Goal: Task Accomplishment & Management: Complete application form

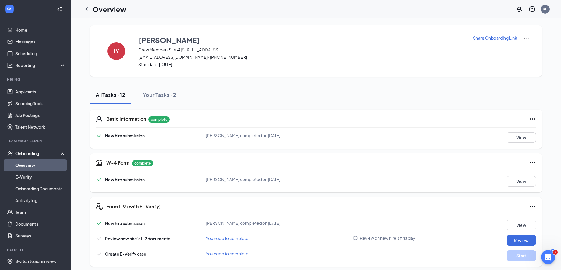
scroll to position [88, 0]
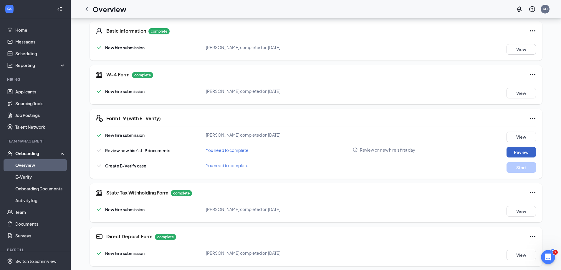
click at [514, 151] on button "Review" at bounding box center [520, 152] width 29 height 11
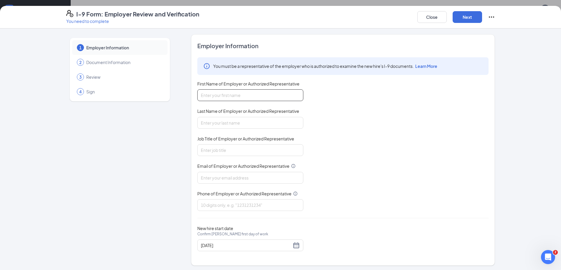
click at [247, 96] on input "First Name of Employer or Authorized Representative" at bounding box center [250, 95] width 106 height 12
click at [222, 99] on input "First Name of Employer or Authorized Representative" at bounding box center [250, 95] width 106 height 12
type input "karlos"
click at [220, 122] on input "Last Name of Employer or Authorized Representative" at bounding box center [250, 123] width 106 height 12
type input "[PERSON_NAME]"
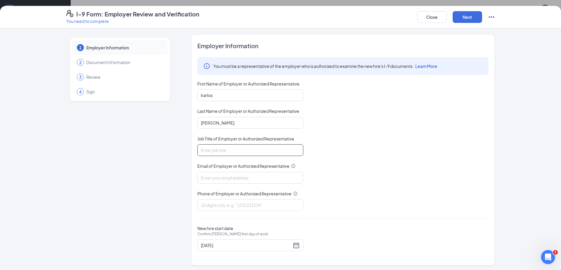
click at [217, 155] on input "Job Title of Employer or Authorized Representative" at bounding box center [250, 151] width 106 height 12
type input "GM"
click at [220, 187] on div "You must be a representative of the employer who is authorized to examine the n…" at bounding box center [342, 134] width 291 height 154
click at [222, 180] on input "Email of Employer or Authorized Representative" at bounding box center [250, 178] width 106 height 12
type input "[EMAIL_ADDRESS][DOMAIN_NAME]"
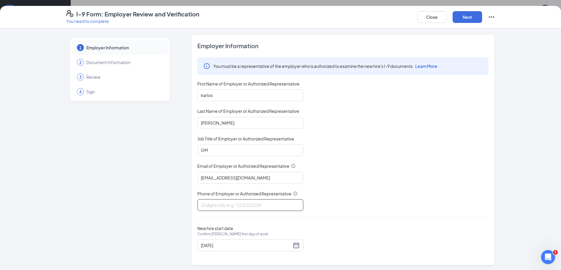
click at [223, 207] on input "Phone of Employer or Authorized Representative" at bounding box center [250, 206] width 106 height 12
type input "4043446106"
click at [431, 194] on div "You must be a representative of the employer who is authorized to examine the n…" at bounding box center [342, 134] width 291 height 154
click at [533, 197] on div "1 Employer Information 2 Document Information 3 Review 4 Sign Employer Informat…" at bounding box center [280, 150] width 561 height 242
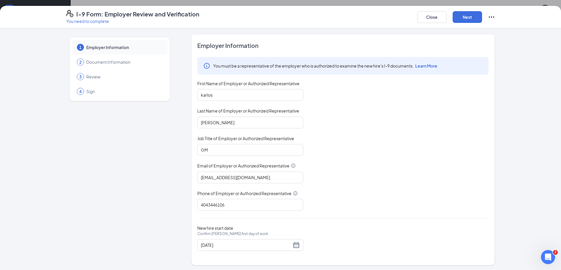
scroll to position [0, 0]
click at [467, 19] on button "Next" at bounding box center [466, 17] width 29 height 12
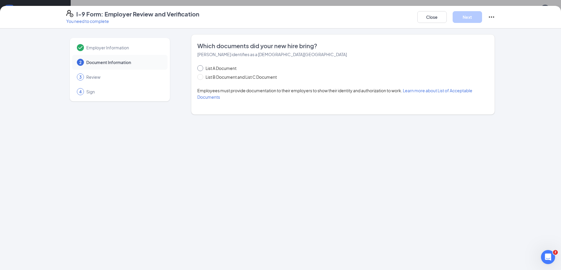
click at [199, 65] on label "List A Document" at bounding box center [217, 68] width 41 height 6
click at [199, 65] on input "List A Document" at bounding box center [199, 67] width 4 height 4
radio input "true"
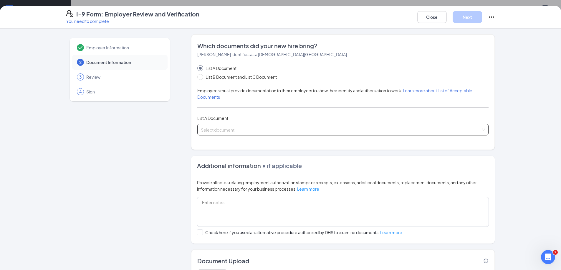
click at [270, 132] on input "search" at bounding box center [341, 128] width 280 height 9
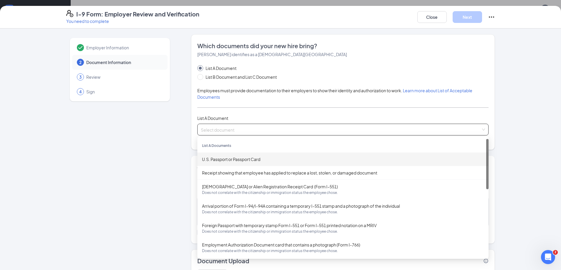
click at [140, 159] on div "Employer Information 2 Document Information 3 Review 4 Sign" at bounding box center [119, 166] width 107 height 265
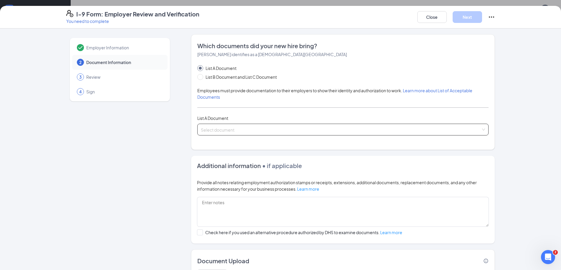
click at [267, 138] on div "Which documents did your new hire bring? [PERSON_NAME] identifies as a [DEMOGRA…" at bounding box center [342, 92] width 291 height 101
click at [276, 129] on input "search" at bounding box center [341, 128] width 280 height 9
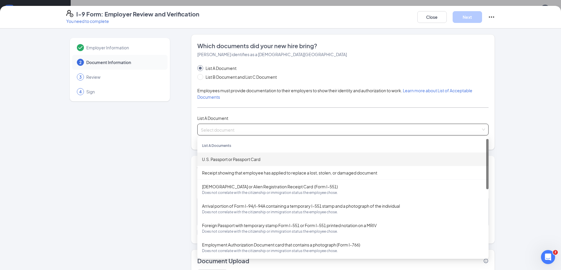
click at [215, 119] on span "List A Document" at bounding box center [212, 118] width 31 height 5
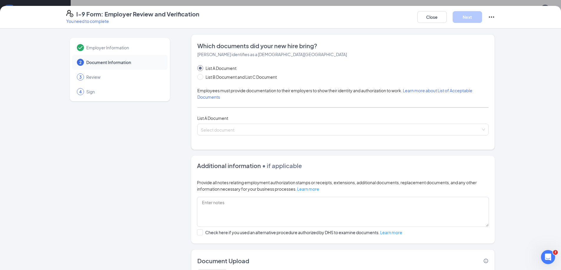
click at [223, 101] on div "List A Document List B Document and List C Document Employees must provide docu…" at bounding box center [342, 100] width 291 height 71
click at [199, 78] on span at bounding box center [200, 77] width 6 height 6
click at [197, 75] on input "List B Document and List C Document" at bounding box center [199, 76] width 4 height 4
radio input "true"
radio input "false"
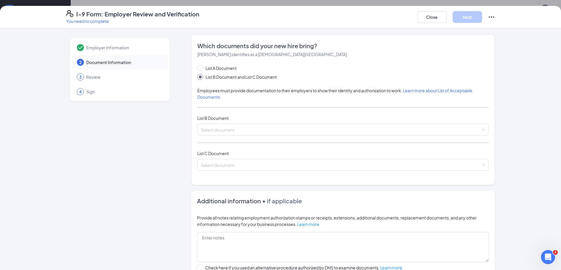
click at [239, 122] on div "List A Document List B Document and List C Document Employees must provide docu…" at bounding box center [342, 121] width 291 height 113
click at [243, 135] on div "Select document" at bounding box center [342, 130] width 291 height 12
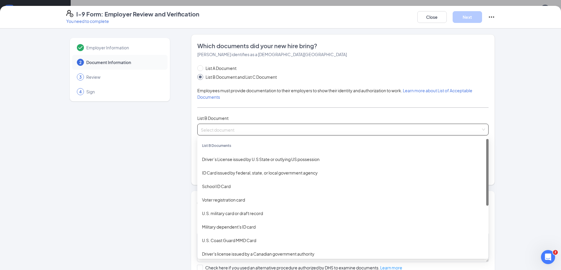
click at [245, 131] on input "search" at bounding box center [341, 128] width 280 height 9
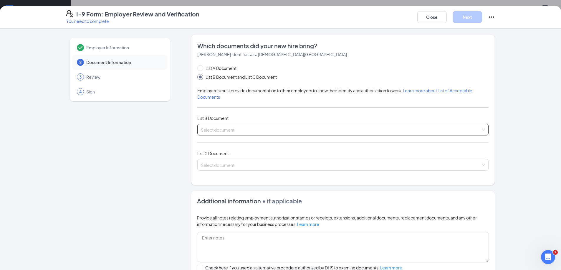
click at [245, 131] on input "search" at bounding box center [341, 128] width 280 height 9
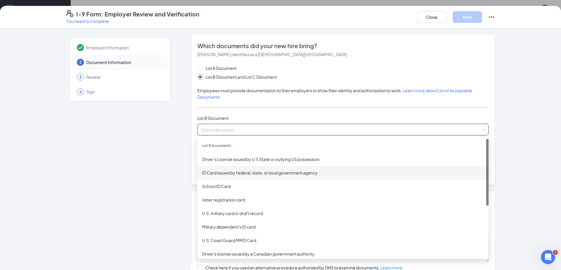
click at [235, 177] on div "ID Card issued by federal, state, or local government agency" at bounding box center [342, 173] width 291 height 14
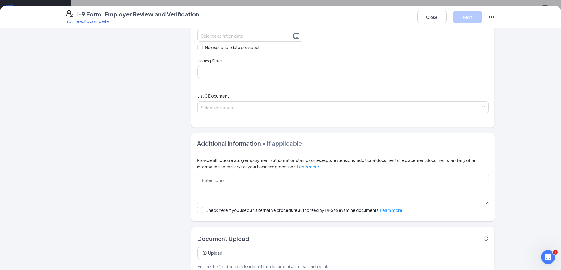
scroll to position [162, 0]
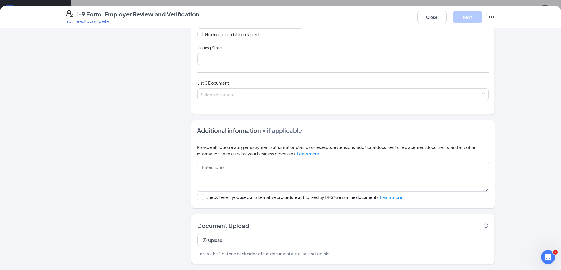
drag, startPoint x: 558, startPoint y: 102, endPoint x: 6, endPoint y: 11, distance: 559.1
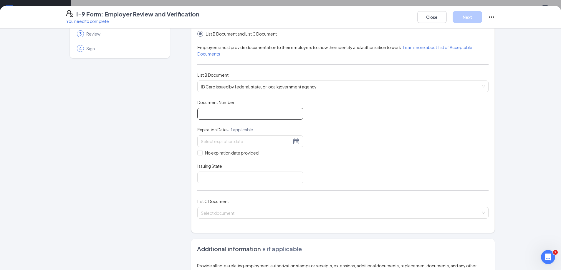
scroll to position [59, 0]
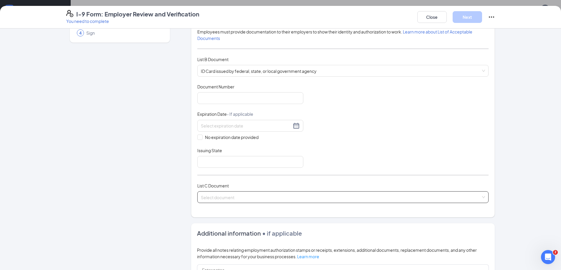
click at [226, 200] on input "search" at bounding box center [341, 196] width 280 height 9
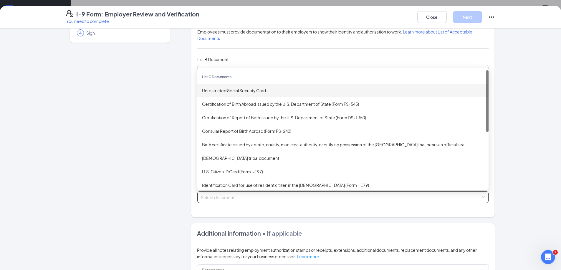
click at [245, 92] on div "Unrestricted Social Security Card" at bounding box center [343, 90] width 282 height 6
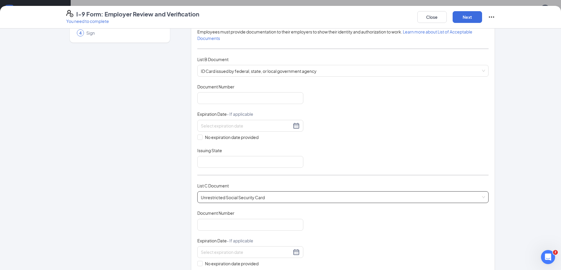
scroll to position [0, 0]
